Goal: Information Seeking & Learning: Learn about a topic

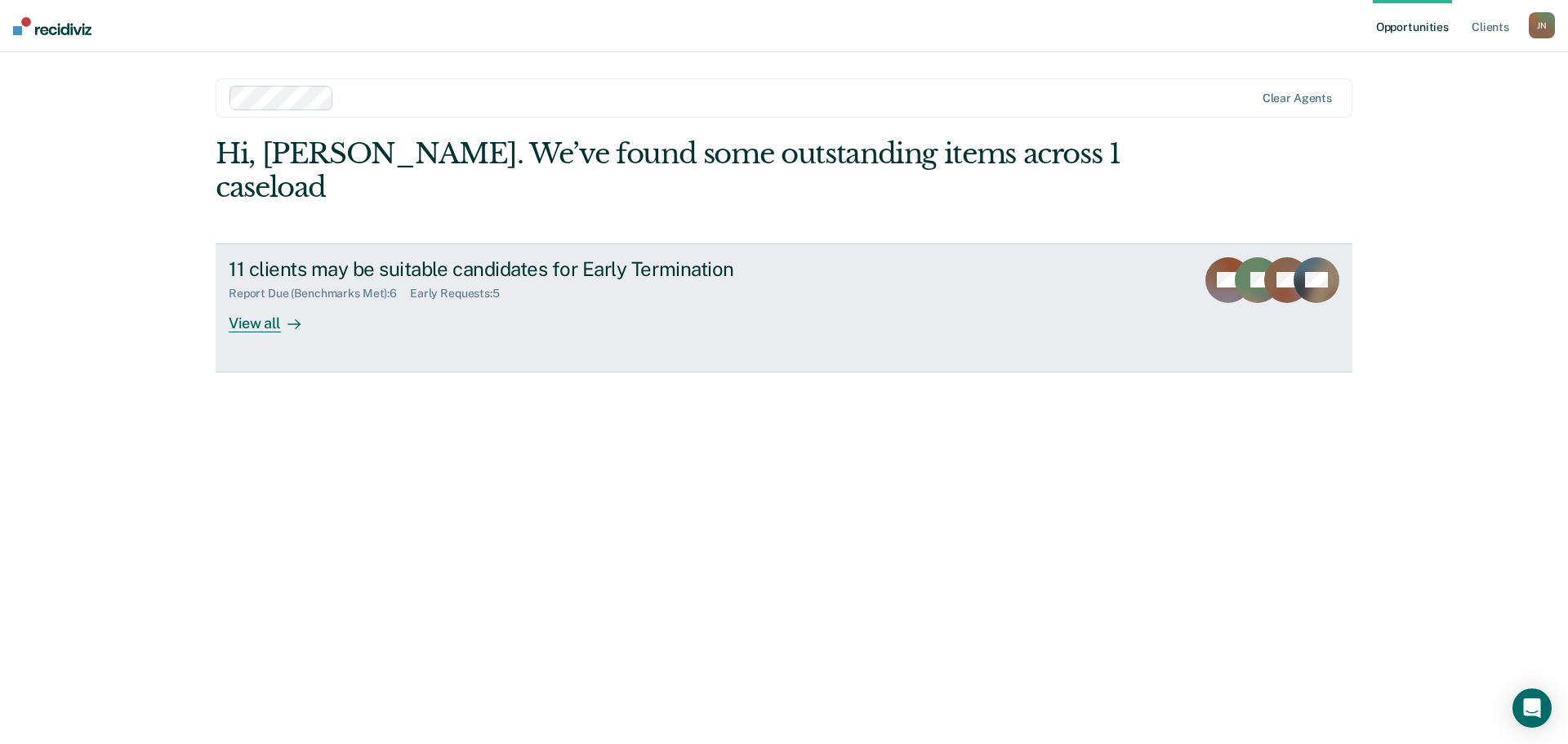
click at [867, 293] on link "11 clients may be suitable candidates for Early Termination Report Due (Benchma…" at bounding box center [783, 307] width 1137 height 129
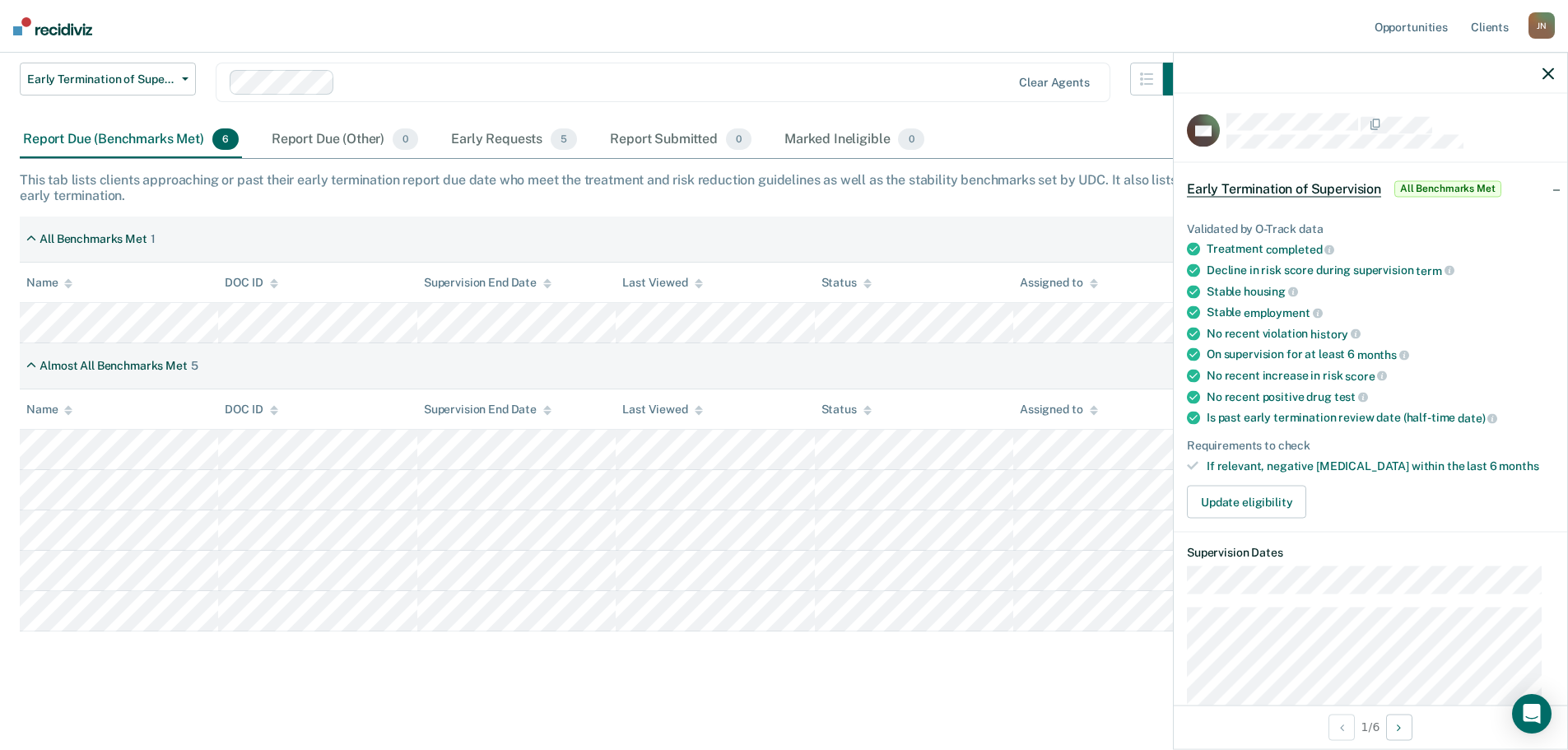
click at [1551, 74] on icon "button" at bounding box center [1548, 73] width 12 height 12
